Goal: Contribute content

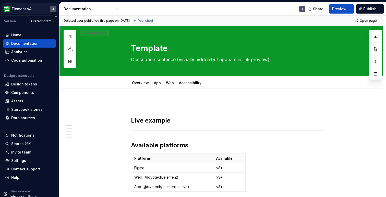
click at [32, 5] on html "Element v4 J Version Current draft Home Documentation Analytics Code automation…" at bounding box center [193, 98] width 386 height 197
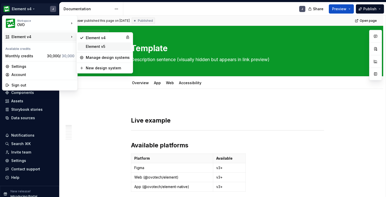
click at [104, 45] on div "Element v5" at bounding box center [108, 46] width 44 height 5
type textarea "*"
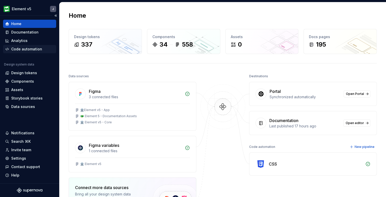
click at [31, 51] on div "Code automation" at bounding box center [26, 48] width 31 height 5
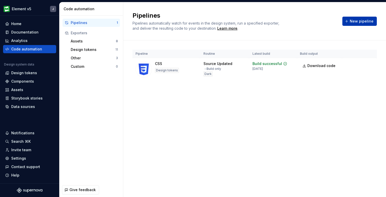
click at [352, 22] on span "New pipeline" at bounding box center [362, 21] width 24 height 5
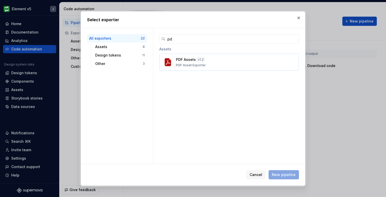
type input "pd"
click at [224, 65] on div "PDF Assets v 1.2 PDF Asset Exporter" at bounding box center [227, 62] width 103 height 10
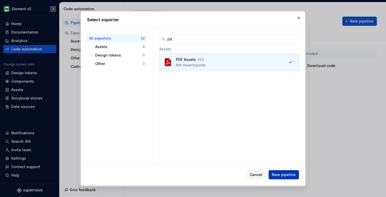
click at [286, 173] on span "New pipeline" at bounding box center [284, 174] width 24 height 5
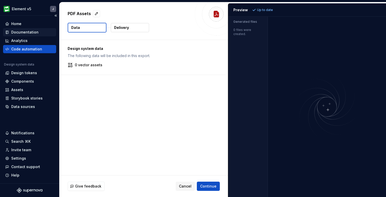
click at [26, 34] on div "Documentation" at bounding box center [24, 32] width 27 height 5
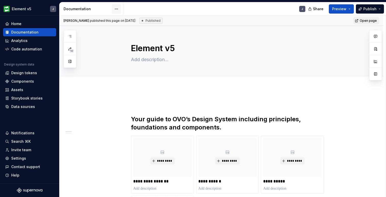
click at [118, 7] on html "Element v5 J Home Documentation Analytics Code automation Design system data De…" at bounding box center [193, 98] width 386 height 197
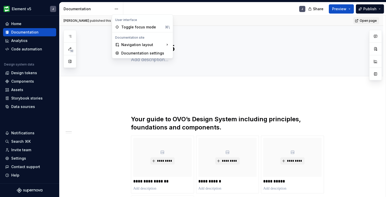
click at [116, 7] on html "Element v5 J Home Documentation Analytics Code automation Design system data De…" at bounding box center [193, 98] width 386 height 197
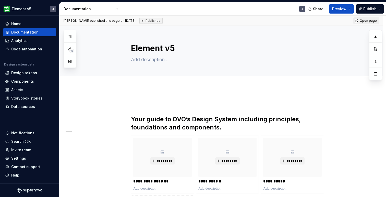
click at [116, 7] on html "Element v5 J Home Documentation Analytics Code automation Design system data De…" at bounding box center [193, 98] width 386 height 197
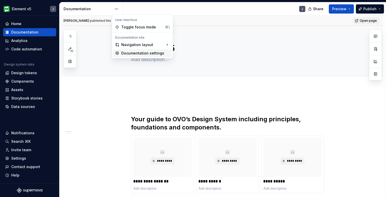
click at [138, 54] on div "Documentation settings" at bounding box center [145, 53] width 48 height 5
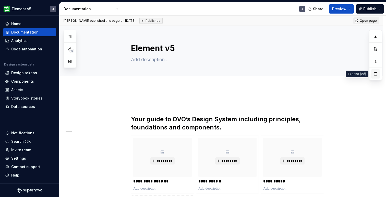
click at [375, 72] on button "button" at bounding box center [375, 73] width 9 height 9
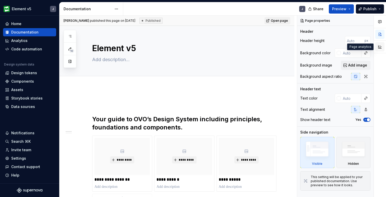
click at [382, 46] on button "button" at bounding box center [379, 46] width 9 height 9
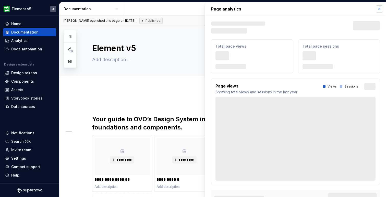
click at [379, 9] on button "button" at bounding box center [379, 8] width 7 height 7
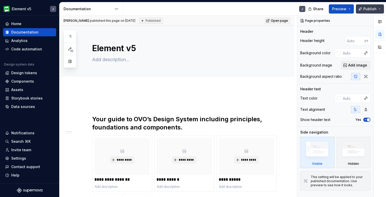
click at [380, 10] on button "Publish" at bounding box center [370, 8] width 28 height 9
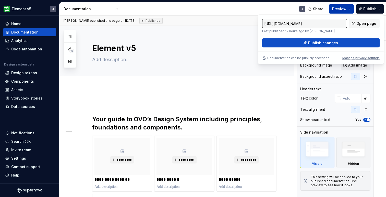
click at [351, 7] on button "Preview" at bounding box center [341, 8] width 25 height 9
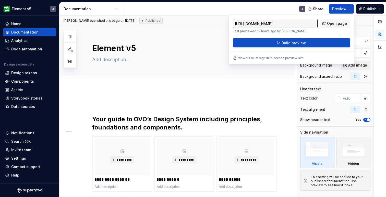
click at [283, 8] on div "J" at bounding box center [216, 8] width 186 height 13
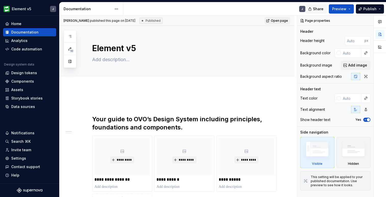
click at [316, 7] on span "Share" at bounding box center [318, 8] width 10 height 5
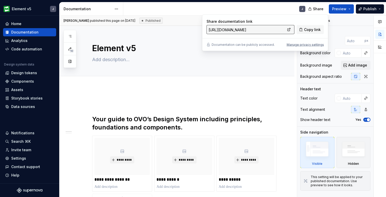
click at [264, 6] on div "J" at bounding box center [216, 8] width 186 height 13
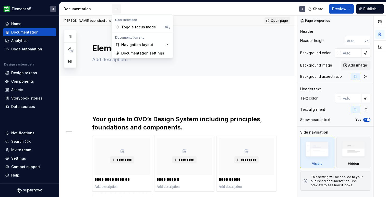
click at [118, 8] on html "Element v5 J Home Documentation Analytics Code automation Design system data De…" at bounding box center [193, 98] width 386 height 197
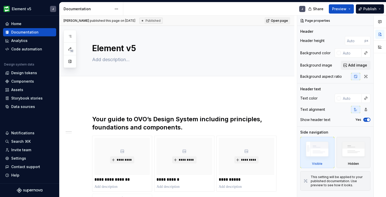
click at [156, 9] on html "Element v5 J Home Documentation Analytics Code automation Design system data De…" at bounding box center [193, 98] width 386 height 197
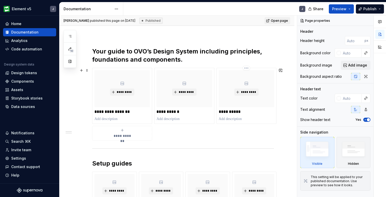
scroll to position [73, 0]
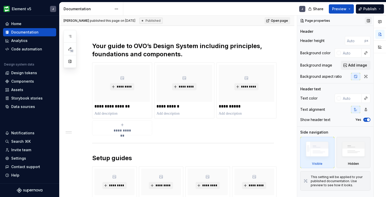
click at [369, 20] on button "button" at bounding box center [368, 20] width 7 height 7
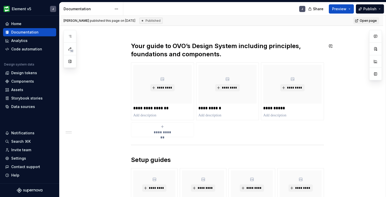
scroll to position [0, 0]
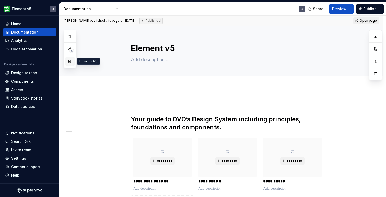
click at [71, 60] on button "button" at bounding box center [69, 61] width 9 height 9
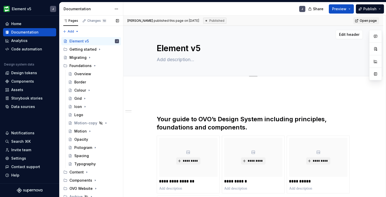
type textarea "*"
click at [374, 21] on span "Open page" at bounding box center [368, 21] width 17 height 4
type textarea "*"
